Goal: Find specific page/section: Find specific page/section

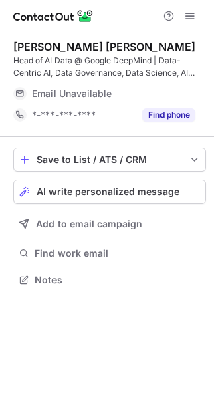
scroll to position [270, 214]
